Goal: Check status

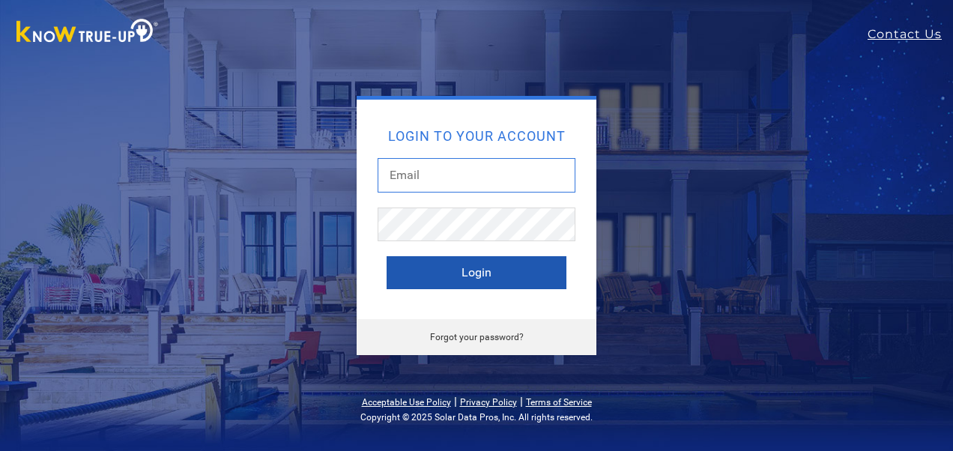
type input "[EMAIL_ADDRESS][DOMAIN_NAME]"
click at [477, 273] on button "Login" at bounding box center [477, 272] width 180 height 33
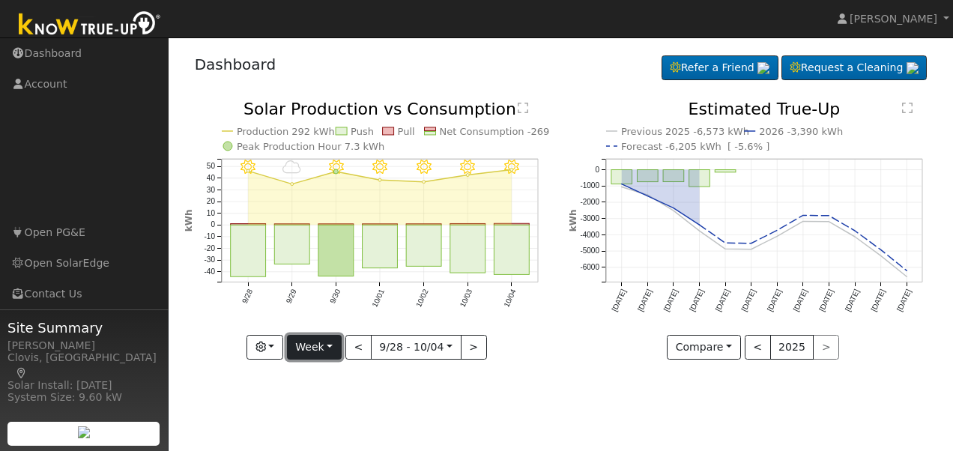
click at [315, 354] on button "Week" at bounding box center [314, 347] width 55 height 25
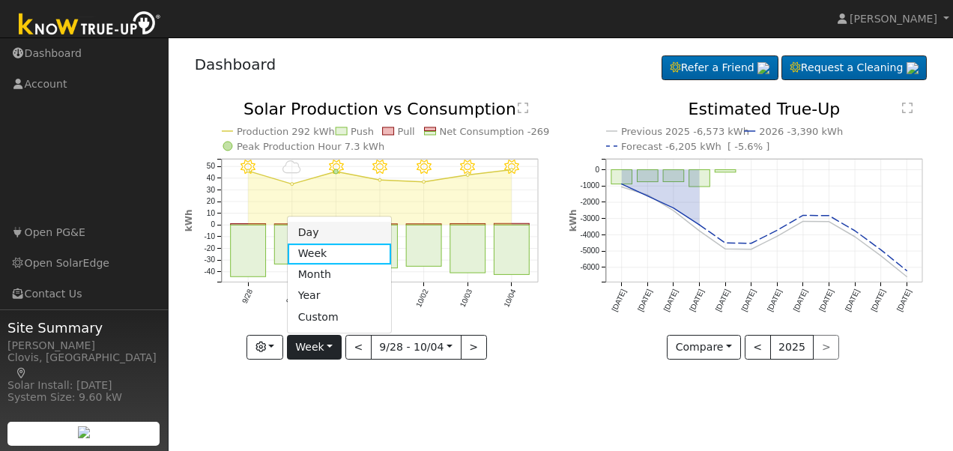
click at [313, 234] on link "Day" at bounding box center [340, 233] width 104 height 21
type input "[DATE]"
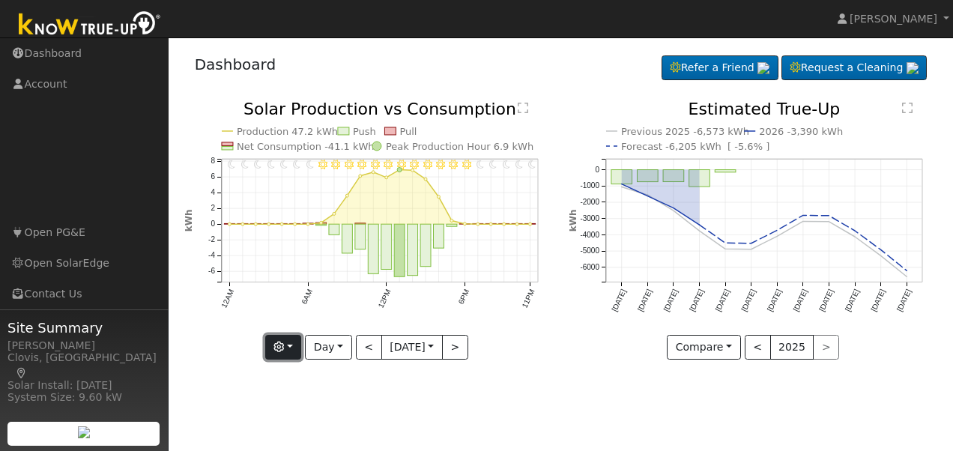
click at [286, 346] on button "button" at bounding box center [283, 347] width 37 height 25
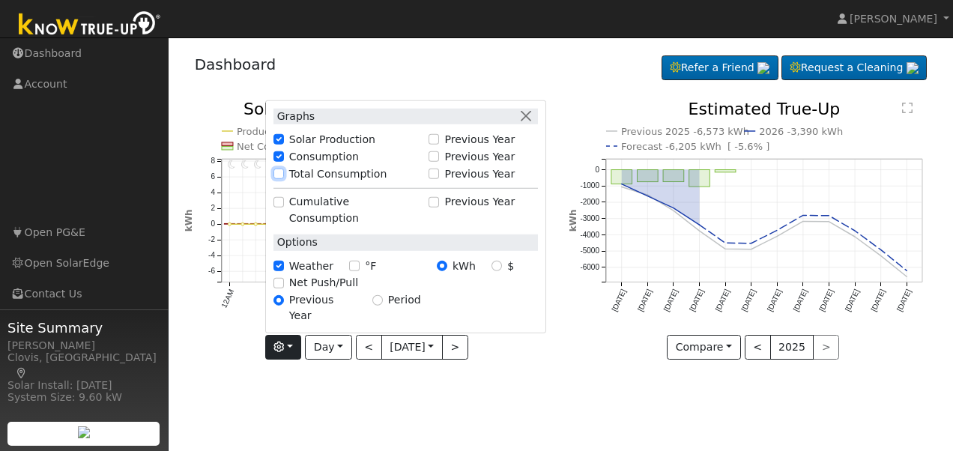
click at [277, 179] on input "Total Consumption" at bounding box center [279, 174] width 10 height 10
checkbox input "true"
click at [552, 412] on div "User Profile First name Last name Email Email Notifications No Emails No Emails…" at bounding box center [561, 244] width 785 height 414
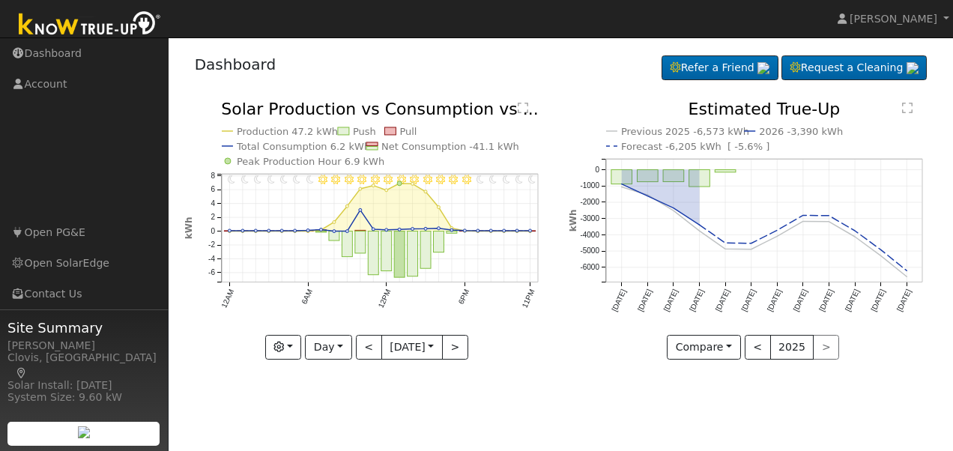
click at [525, 109] on text "" at bounding box center [523, 108] width 10 height 12
